Goal: Obtain resource: Download file/media

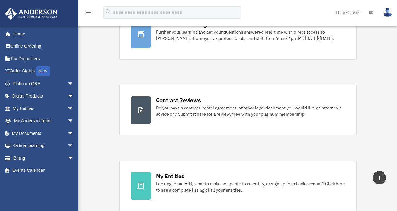
scroll to position [63, 0]
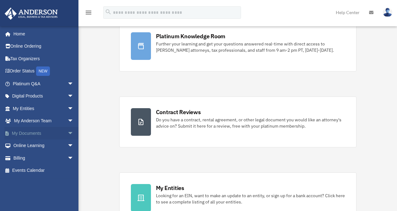
click at [68, 131] on span "arrow_drop_down" at bounding box center [74, 133] width 13 height 13
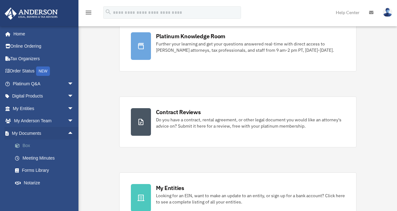
click at [27, 141] on link "Box" at bounding box center [46, 146] width 74 height 13
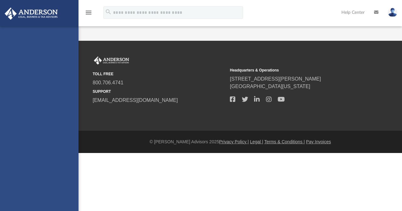
click at [25, 145] on div "[EMAIL_ADDRESS][DOMAIN_NAME] Sign Out [EMAIL_ADDRESS][DOMAIN_NAME] Home Online …" at bounding box center [39, 131] width 79 height 211
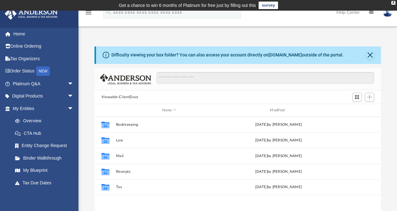
scroll to position [138, 282]
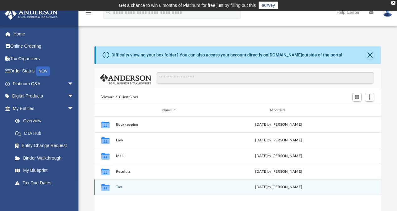
click at [116, 188] on div "Collaborated Folder Tax yesterday by Tiffany Smyth" at bounding box center [238, 188] width 287 height 16
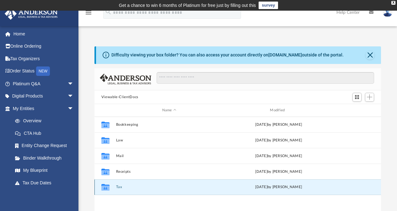
click at [107, 192] on div "Collaborated Folder Tax yesterday by Tiffany Smyth" at bounding box center [238, 188] width 287 height 16
click at [103, 187] on icon "grid" at bounding box center [105, 188] width 8 height 5
click at [286, 187] on div "yesterday by Tiffany Smyth" at bounding box center [279, 188] width 107 height 6
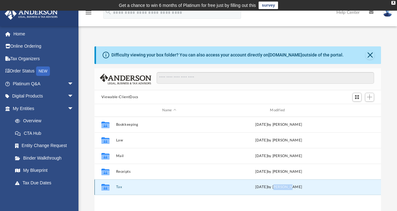
click at [286, 187] on div "yesterday by Tiffany Smyth" at bounding box center [279, 188] width 107 height 6
click at [102, 188] on icon "grid" at bounding box center [105, 188] width 8 height 5
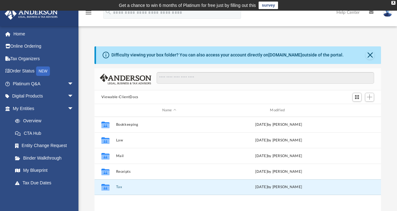
click at [91, 191] on div "Difficulty viewing your box folder? You can also access your account directly o…" at bounding box center [238, 146] width 319 height 201
click at [105, 190] on icon "grid" at bounding box center [105, 188] width 8 height 5
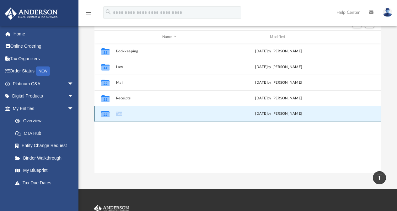
scroll to position [52, 0]
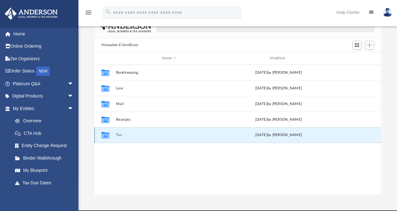
click at [104, 133] on icon "grid" at bounding box center [105, 135] width 8 height 7
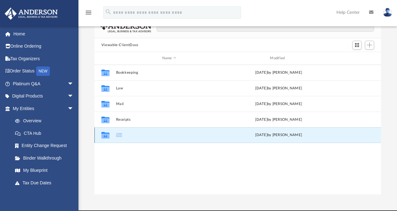
click at [104, 133] on icon "grid" at bounding box center [105, 135] width 8 height 7
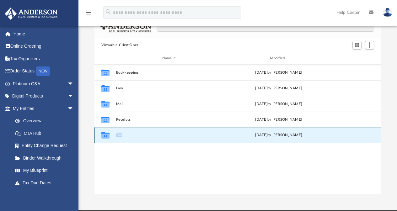
click at [104, 133] on icon "grid" at bounding box center [105, 135] width 8 height 7
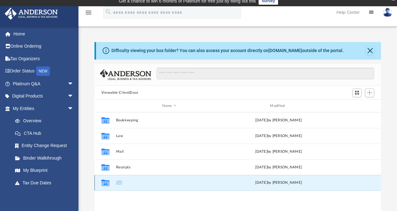
scroll to position [0, 0]
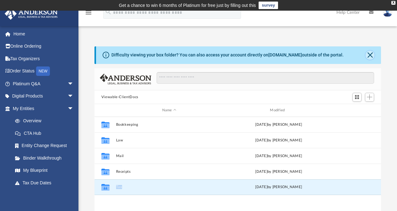
click at [370, 56] on button "Close" at bounding box center [370, 55] width 9 height 9
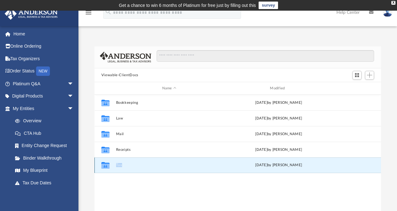
click at [120, 165] on button "Tax" at bounding box center [169, 166] width 107 height 4
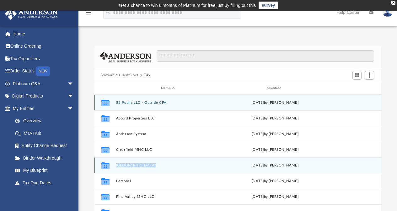
scroll to position [11, 0]
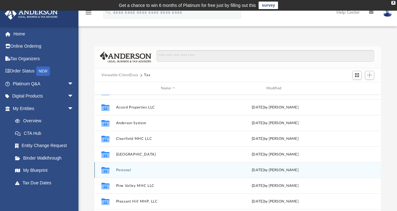
click at [102, 175] on icon "Collaborated Folder" at bounding box center [106, 171] width 10 height 10
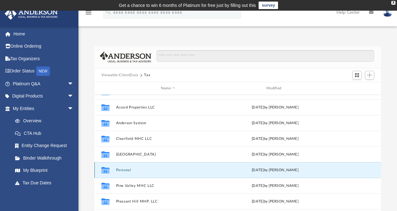
click at [106, 172] on icon "grid" at bounding box center [105, 170] width 8 height 7
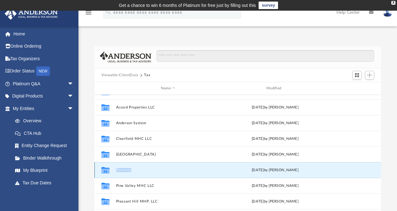
click at [126, 170] on button "Personal" at bounding box center [168, 170] width 104 height 4
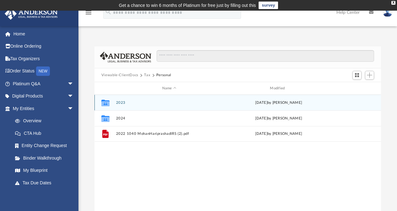
scroll to position [0, 0]
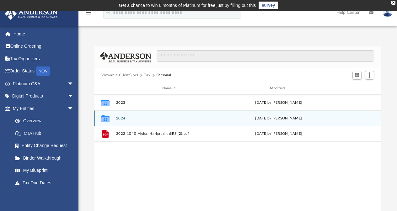
click at [107, 118] on icon "grid" at bounding box center [105, 119] width 8 height 7
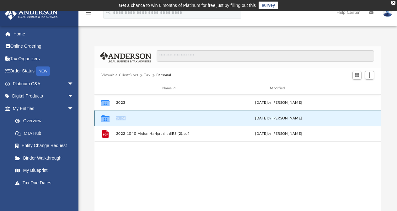
click at [107, 118] on icon "grid" at bounding box center [105, 119] width 8 height 7
click at [121, 117] on button "2024" at bounding box center [169, 119] width 107 height 4
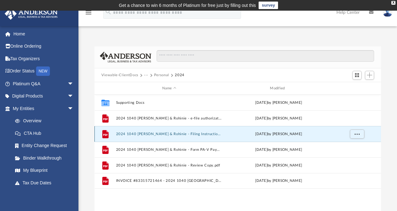
click at [131, 135] on button "2024 1040 [PERSON_NAME] & Rohinie - Filing Instructions.pdf" at bounding box center [169, 134] width 107 height 4
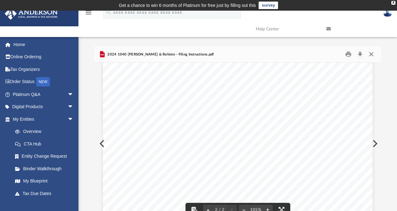
click at [373, 53] on button "Close" at bounding box center [371, 55] width 11 height 10
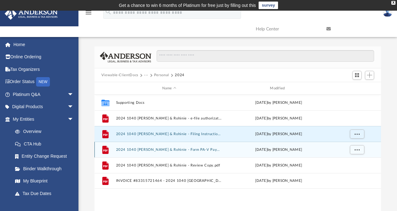
click at [114, 147] on div "File 2024 1040 Hariprashad, Mohan & Rohinie - Form PA-V Payment Voucher.pdf Thu…" at bounding box center [238, 150] width 287 height 16
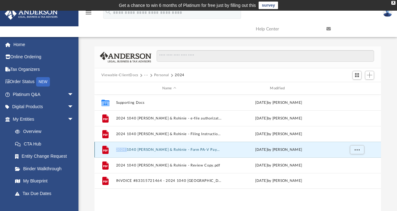
click at [114, 147] on div "File 2024 1040 Hariprashad, Mohan & Rohinie - Form PA-V Payment Voucher.pdf Thu…" at bounding box center [238, 150] width 287 height 16
click at [104, 147] on icon "grid" at bounding box center [105, 150] width 6 height 8
click at [121, 146] on div "File 2024 1040 Hariprashad, Mohan & Rohinie - Form PA-V Payment Voucher.pdf Thu…" at bounding box center [238, 150] width 287 height 16
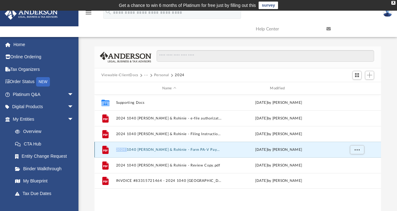
click at [121, 146] on div "File 2024 1040 Hariprashad, Mohan & Rohinie - Form PA-V Payment Voucher.pdf Thu…" at bounding box center [238, 150] width 287 height 16
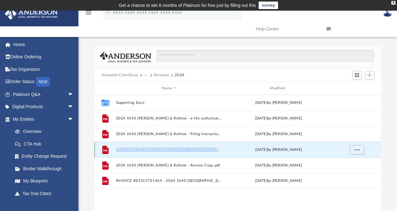
click at [121, 146] on div "File 2024 1040 Hariprashad, Mohan & Rohinie - Form PA-V Payment Voucher.pdf Thu…" at bounding box center [238, 150] width 287 height 16
click at [102, 148] on icon "File" at bounding box center [106, 150] width 10 height 10
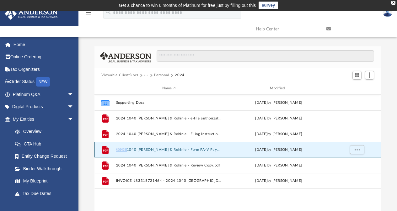
click at [102, 148] on icon "File" at bounding box center [106, 150] width 10 height 10
click at [105, 150] on icon "grid" at bounding box center [105, 150] width 6 height 8
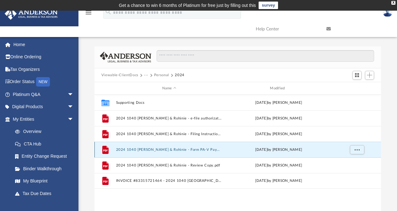
click at [105, 151] on icon "grid" at bounding box center [105, 150] width 6 height 8
click at [121, 150] on button "2024 1040 [PERSON_NAME] & Rohinie - Form PA-V Payment Voucher.pdf" at bounding box center [169, 150] width 107 height 4
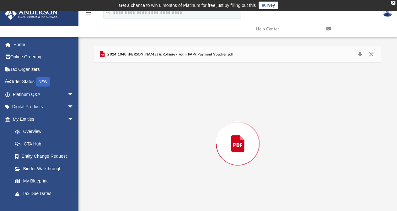
scroll to position [14, 0]
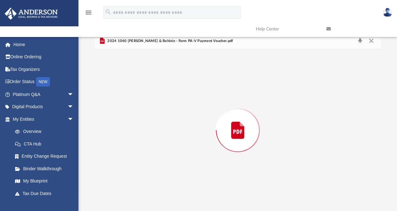
click at [121, 150] on div "Preview" at bounding box center [238, 130] width 287 height 162
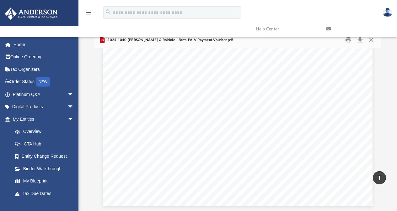
scroll to position [0, 0]
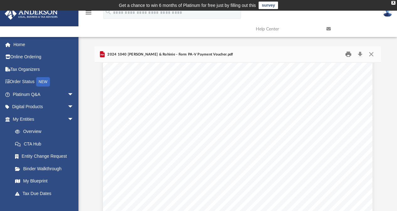
click at [349, 54] on button "Print" at bounding box center [348, 55] width 13 height 10
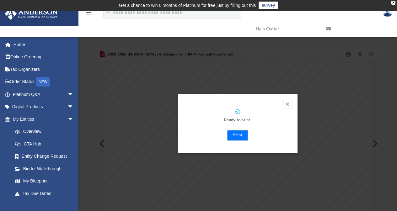
click at [243, 136] on button "Print" at bounding box center [237, 136] width 21 height 10
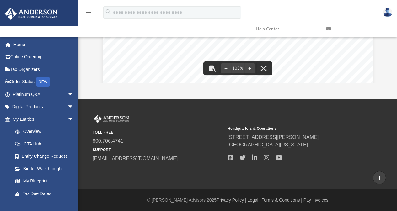
scroll to position [63, 0]
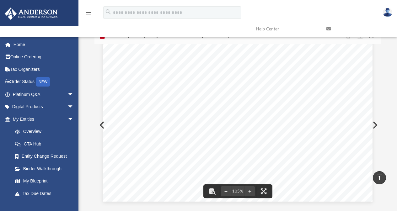
scroll to position [0, 0]
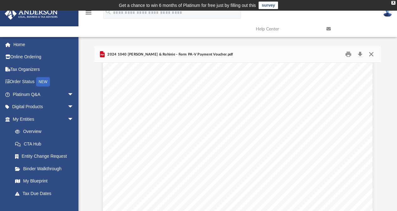
click at [372, 53] on button "Close" at bounding box center [371, 55] width 11 height 10
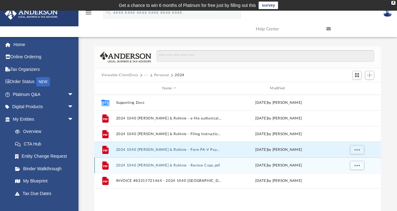
click at [114, 168] on div "File 2024 1040 [PERSON_NAME] & Rohinie - Review Copy.pdf [DATE] by [PERSON_NAME]" at bounding box center [238, 166] width 287 height 16
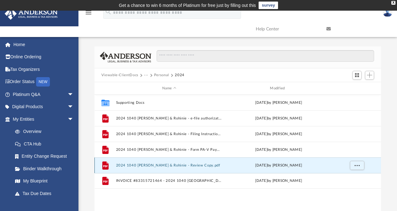
click at [99, 166] on div "File" at bounding box center [106, 166] width 16 height 10
click at [104, 168] on icon "grid" at bounding box center [105, 166] width 6 height 8
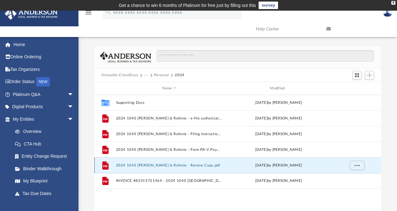
click at [104, 168] on icon "grid" at bounding box center [105, 166] width 6 height 8
click at [101, 163] on icon "File" at bounding box center [106, 166] width 10 height 10
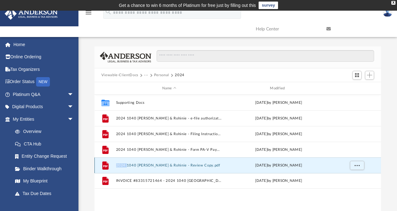
click at [101, 163] on icon "File" at bounding box center [106, 166] width 10 height 10
click at [106, 163] on icon "grid" at bounding box center [105, 166] width 6 height 8
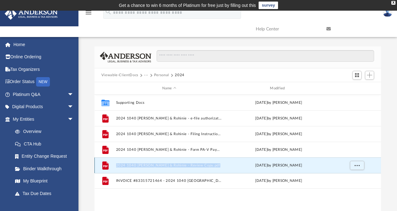
click at [106, 163] on icon "grid" at bounding box center [105, 166] width 6 height 8
click at [101, 165] on icon "File" at bounding box center [106, 166] width 10 height 10
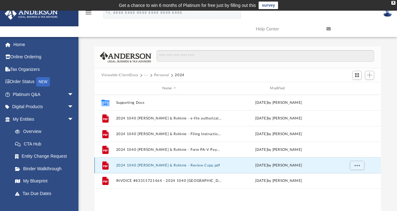
click at [101, 165] on icon "File" at bounding box center [106, 166] width 10 height 10
click at [108, 166] on icon "grid" at bounding box center [105, 166] width 6 height 8
click at [106, 166] on icon "grid" at bounding box center [105, 167] width 4 height 2
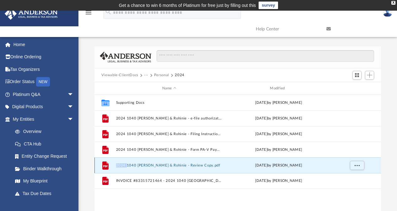
click at [106, 166] on icon "grid" at bounding box center [105, 167] width 4 height 2
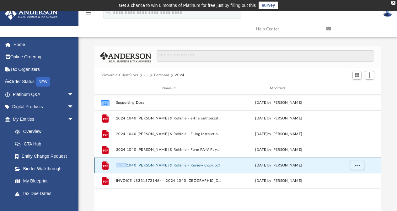
click at [106, 166] on icon "grid" at bounding box center [105, 167] width 4 height 2
click at [102, 164] on icon "File" at bounding box center [106, 166] width 10 height 10
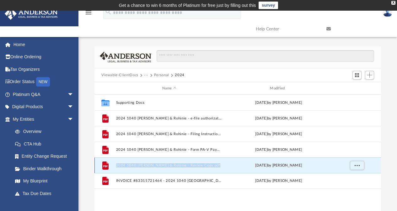
click at [102, 164] on icon "File" at bounding box center [106, 166] width 10 height 10
click at [105, 166] on icon "grid" at bounding box center [105, 166] width 6 height 8
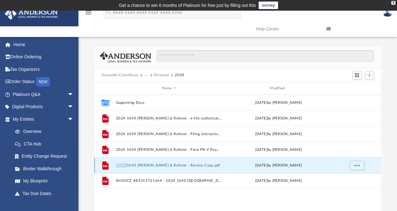
click at [143, 166] on button "2024 1040 [PERSON_NAME] & Rohinie - Review Copy.pdf" at bounding box center [169, 166] width 107 height 4
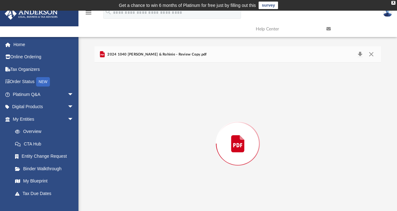
scroll to position [14, 0]
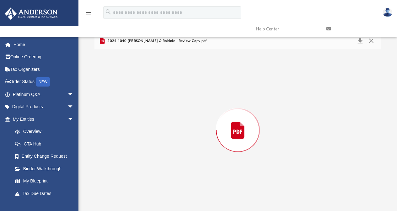
click at [143, 166] on div "Preview" at bounding box center [238, 130] width 287 height 162
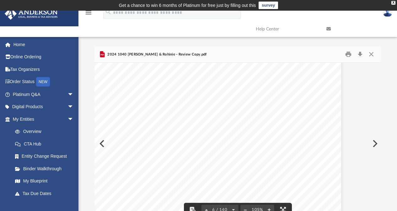
scroll to position [1780, 31]
click at [152, 166] on span "Deposit/Debit Report for complete account information." at bounding box center [156, 167] width 107 height 4
click at [242, 96] on div "REVIEW COPY October 1, 2025 MOHAN & ROHINIE HARIPRASHAD 157 PHILWOOD LANE MILFO…" at bounding box center [207, 176] width 270 height 349
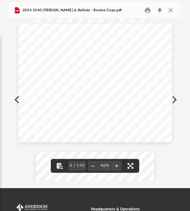
scroll to position [138, 167]
drag, startPoint x: 242, startPoint y: 96, endPoint x: 109, endPoint y: 93, distance: 133.6
click at [109, 93] on div "403481 04-01-24 Direct Deposit/Debit Report Name: ID Number: Debit/Deposit Date…" at bounding box center [95, 83] width 154 height 119
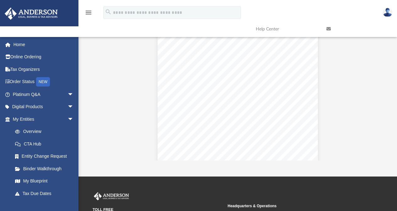
scroll to position [22150, 0]
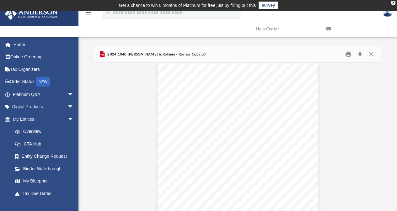
scroll to position [27977, 0]
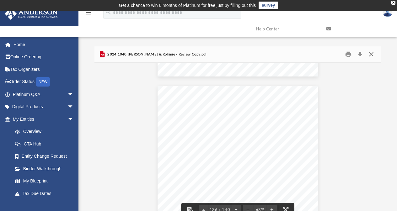
click at [371, 53] on button "Close" at bounding box center [371, 55] width 11 height 10
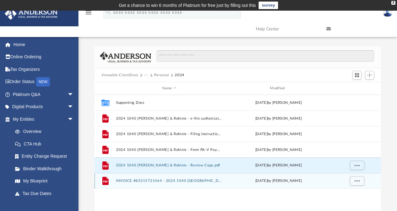
click at [103, 179] on icon "grid" at bounding box center [105, 181] width 6 height 8
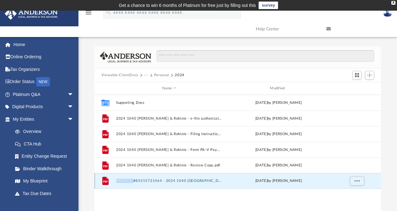
click at [103, 179] on icon "grid" at bounding box center [105, 181] width 6 height 8
click at [103, 178] on icon "grid" at bounding box center [105, 181] width 6 height 8
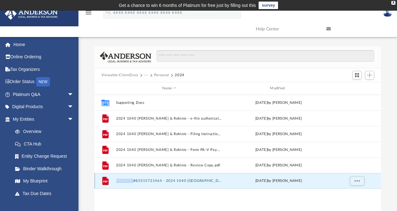
click at [103, 178] on icon "grid" at bounding box center [105, 181] width 6 height 8
click at [157, 183] on button "INVOICE #83315721464 - 2024 1040 [GEOGRAPHIC_DATA][PERSON_NAME] & Rohinie - Exp…" at bounding box center [169, 181] width 107 height 4
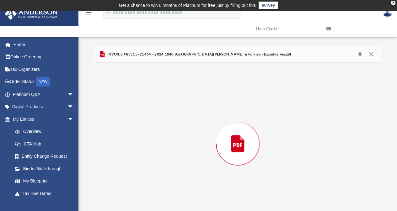
scroll to position [14, 0]
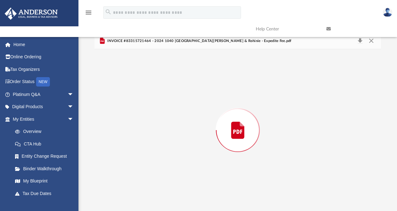
click at [157, 183] on div "Preview" at bounding box center [238, 130] width 287 height 162
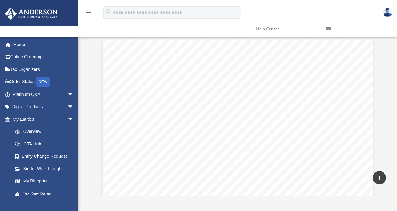
scroll to position [0, 0]
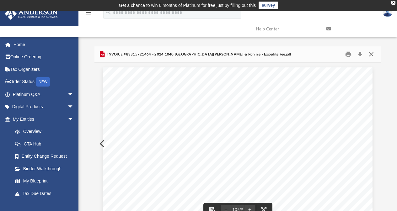
click at [373, 53] on button "Close" at bounding box center [371, 55] width 11 height 10
click at [373, 53] on input "Search files and folders" at bounding box center [266, 56] width 218 height 12
